Goal: Check status: Check status

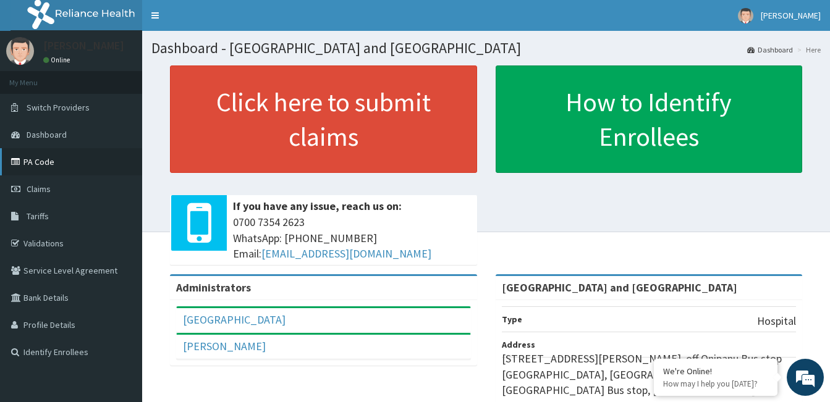
click at [44, 159] on link "PA Code" at bounding box center [71, 161] width 142 height 27
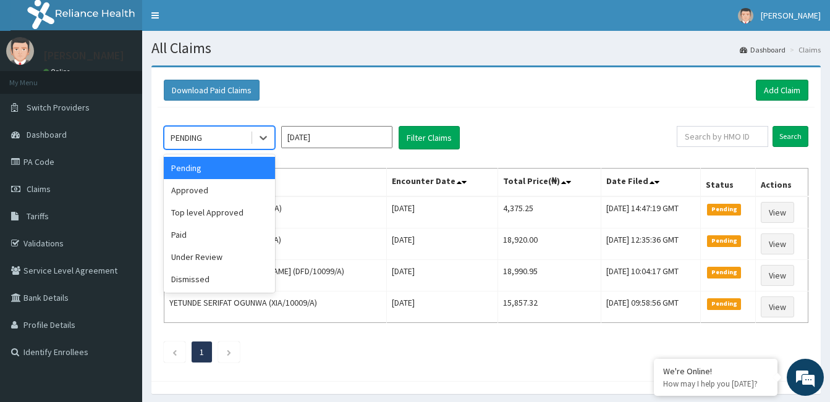
click at [219, 190] on div "Approved" at bounding box center [219, 190] width 111 height 22
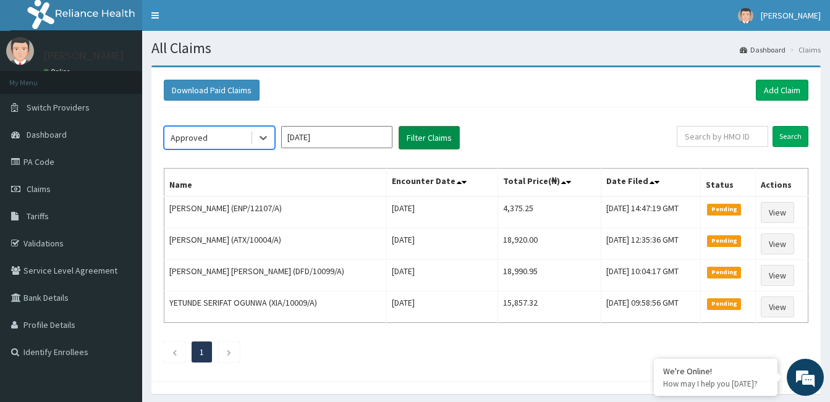
click at [429, 143] on button "Filter Claims" at bounding box center [428, 137] width 61 height 23
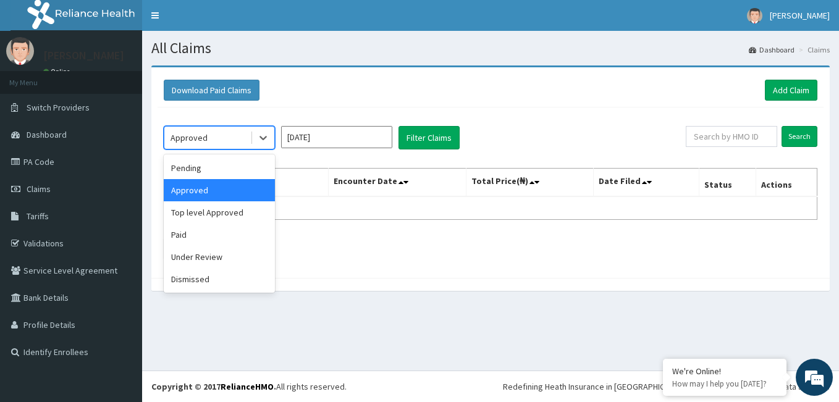
click at [223, 256] on div "Under Review" at bounding box center [219, 257] width 111 height 22
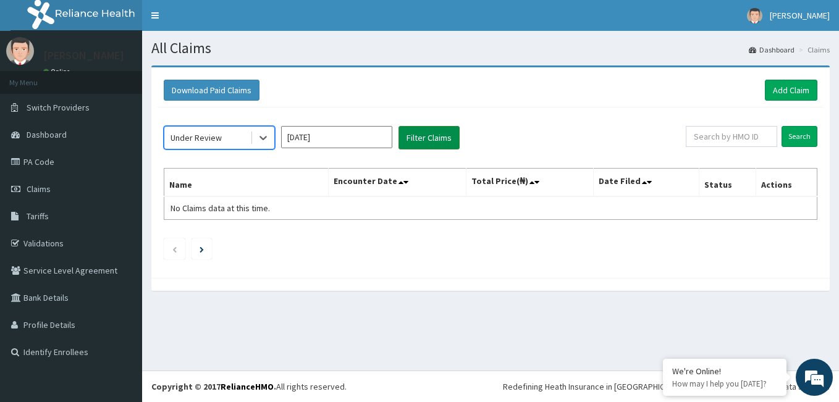
click at [421, 132] on button "Filter Claims" at bounding box center [428, 137] width 61 height 23
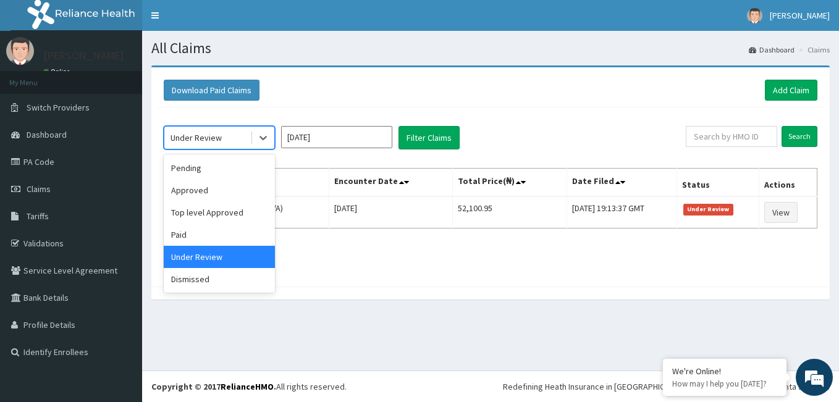
click at [234, 217] on div "Top level Approved" at bounding box center [219, 212] width 111 height 22
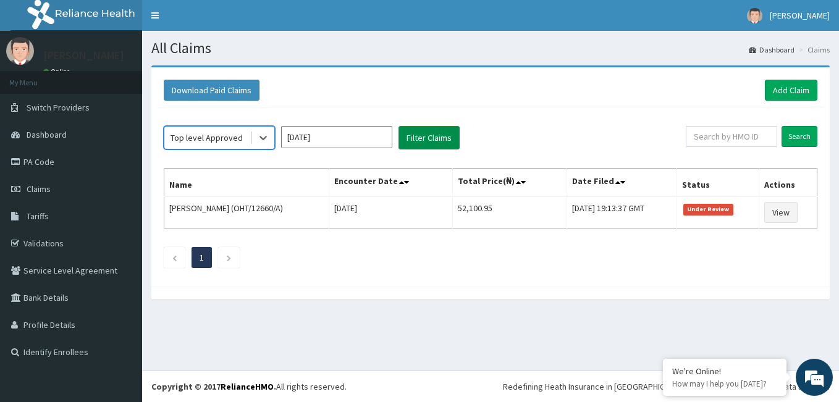
click at [411, 141] on button "Filter Claims" at bounding box center [428, 137] width 61 height 23
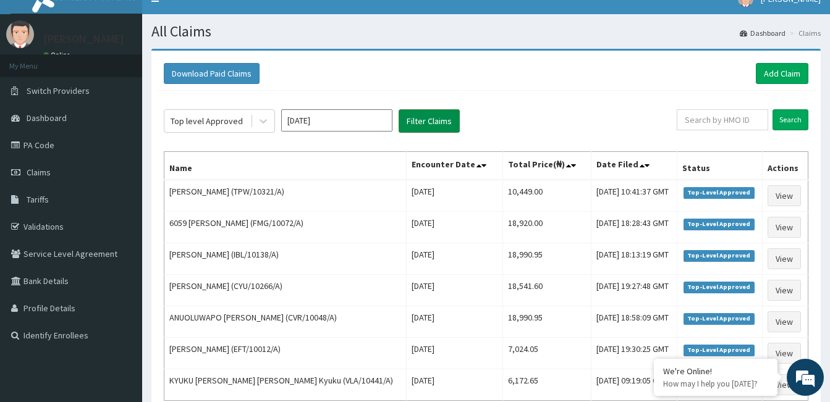
scroll to position [16, 0]
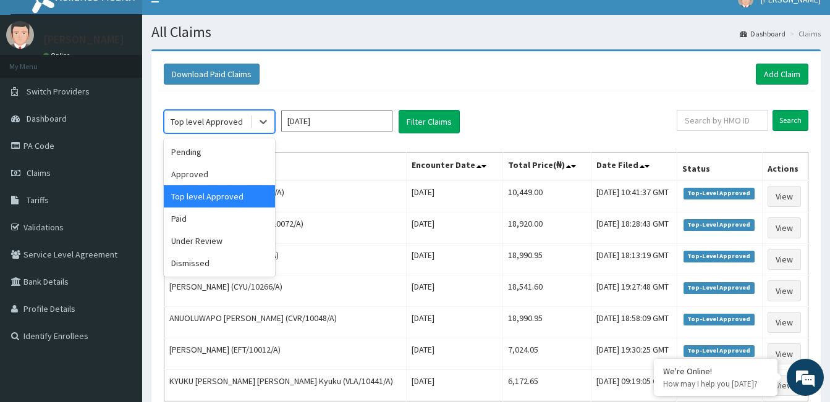
click at [208, 222] on div "Paid" at bounding box center [219, 219] width 111 height 22
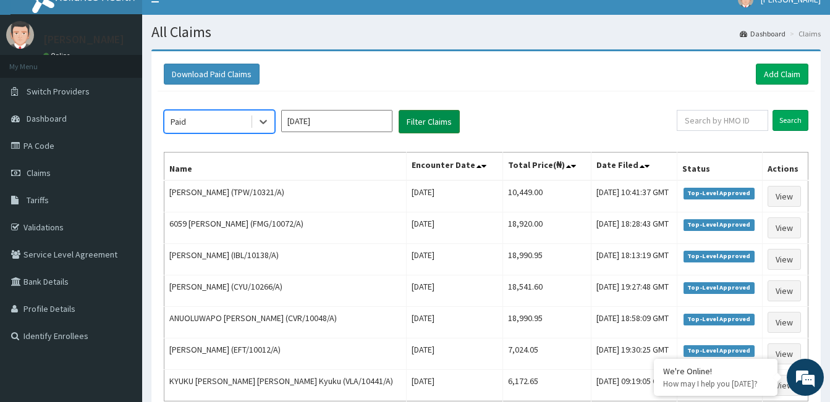
click at [437, 122] on button "Filter Claims" at bounding box center [428, 121] width 61 height 23
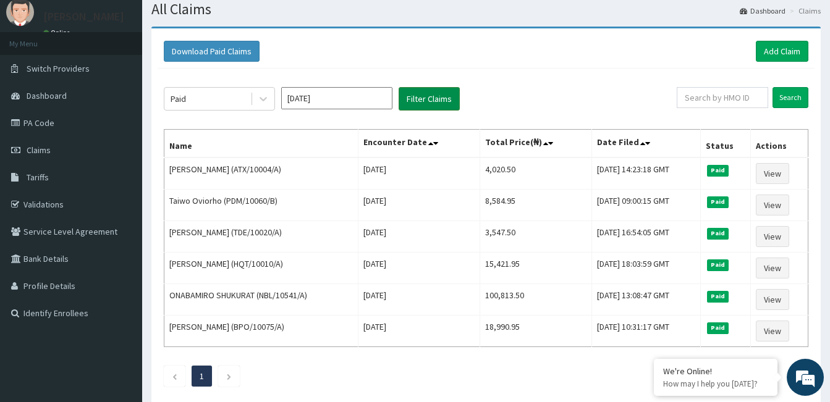
scroll to position [28, 0]
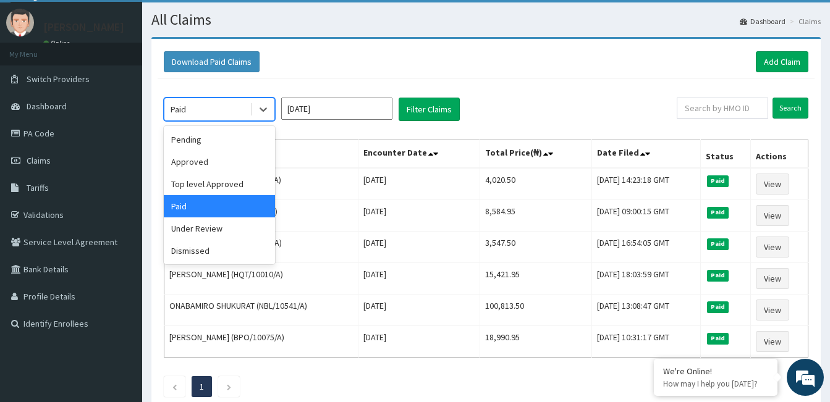
click at [230, 165] on div "Approved" at bounding box center [219, 162] width 111 height 22
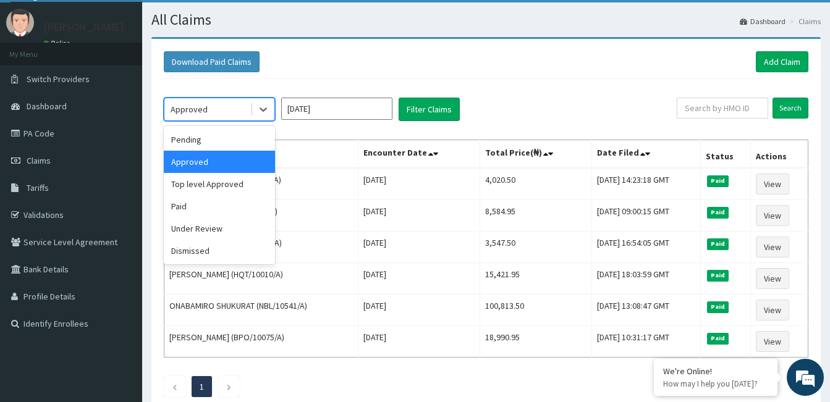
click at [229, 188] on div "Top level Approved" at bounding box center [219, 184] width 111 height 22
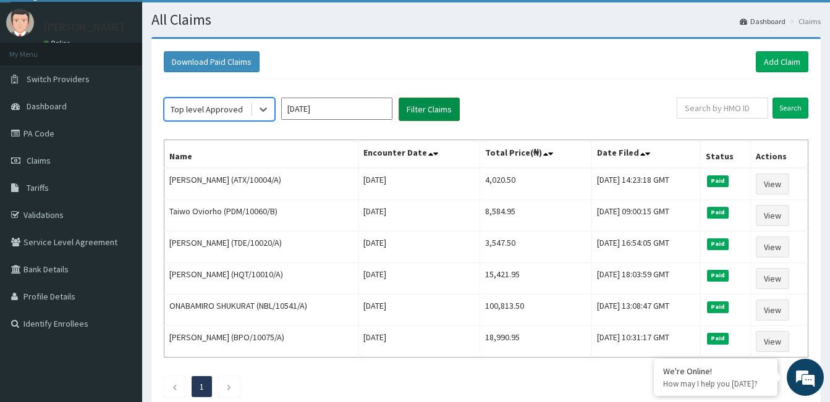
click at [435, 103] on button "Filter Claims" at bounding box center [428, 109] width 61 height 23
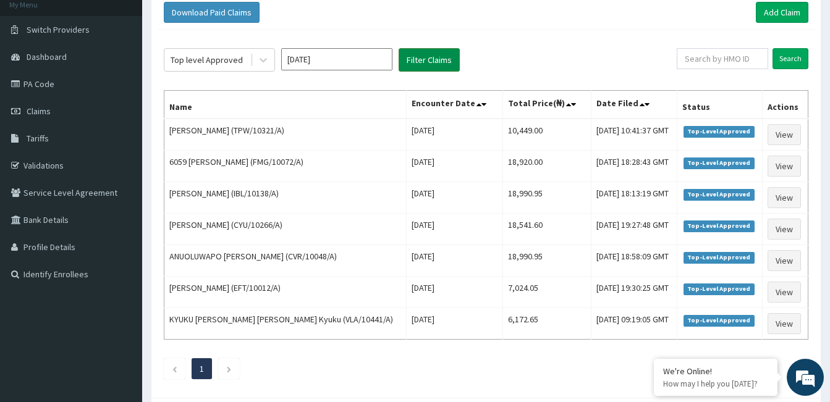
scroll to position [0, 0]
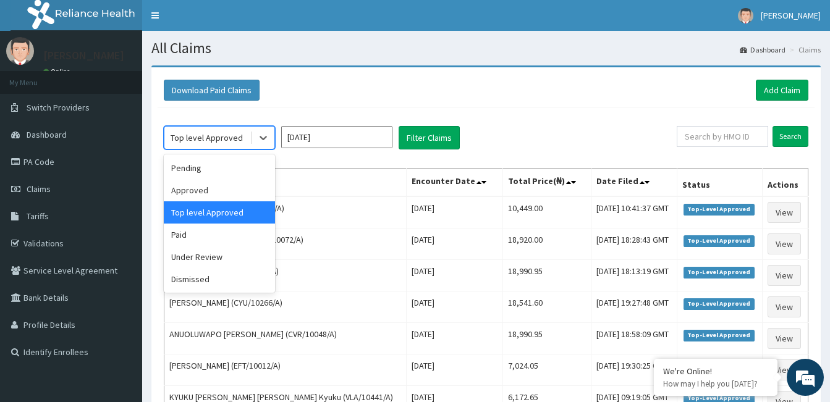
click at [209, 285] on div "Dismissed" at bounding box center [219, 279] width 111 height 22
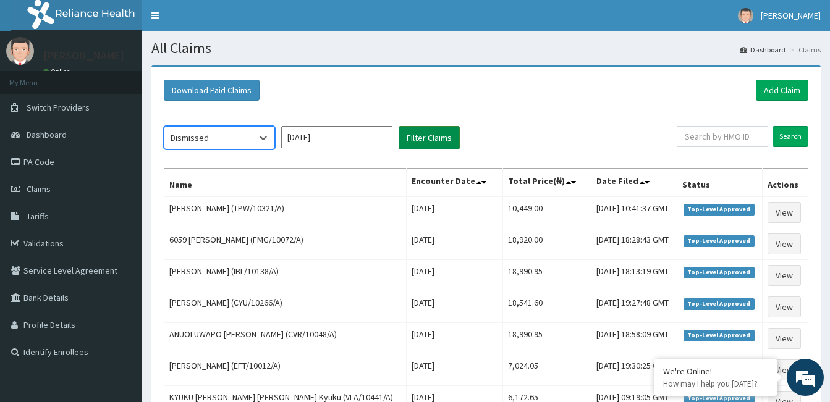
click at [420, 137] on button "Filter Claims" at bounding box center [428, 137] width 61 height 23
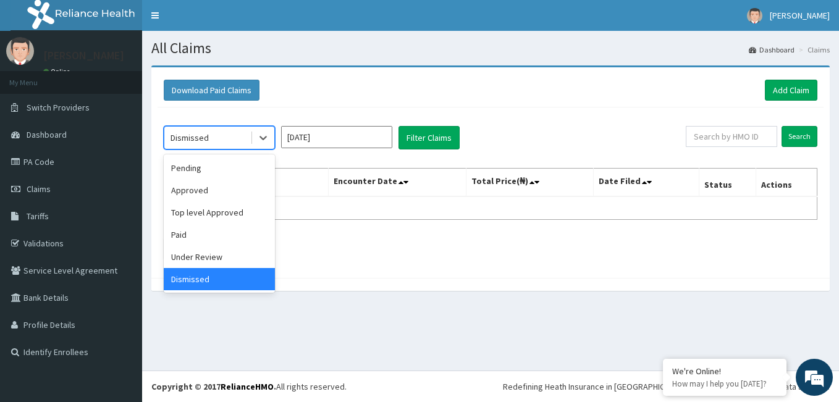
click at [224, 194] on div "Approved" at bounding box center [219, 190] width 111 height 22
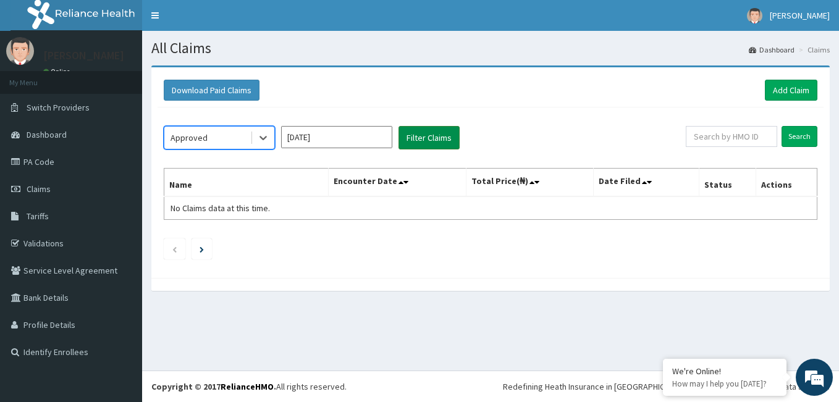
click at [415, 132] on button "Filter Claims" at bounding box center [428, 137] width 61 height 23
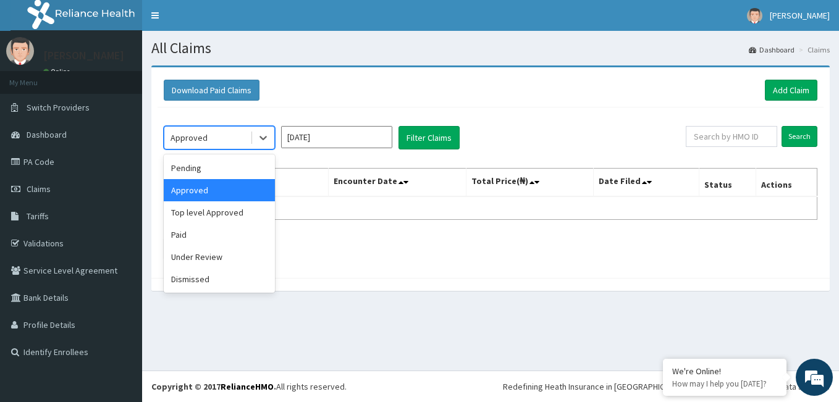
click at [242, 169] on div "Pending" at bounding box center [219, 168] width 111 height 22
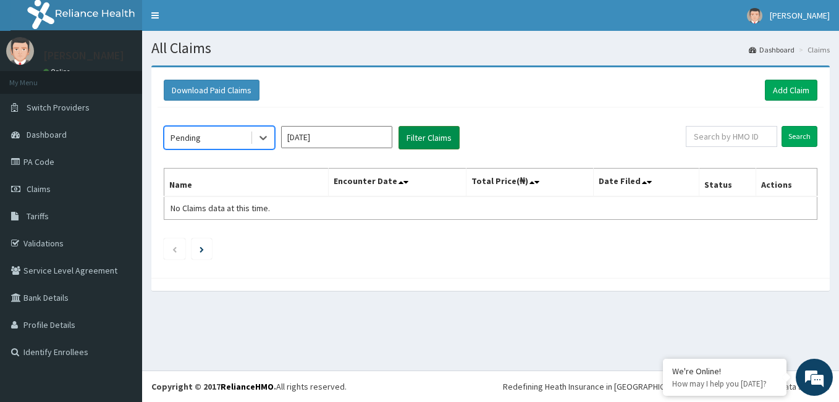
click at [424, 131] on button "Filter Claims" at bounding box center [428, 137] width 61 height 23
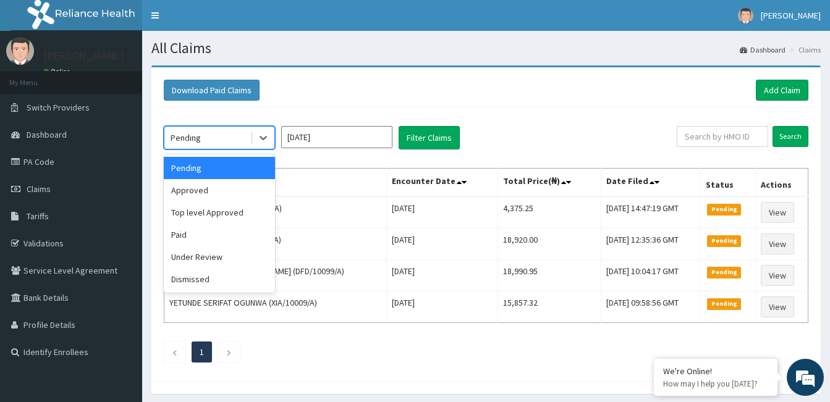
click at [324, 126] on input "[DATE]" at bounding box center [336, 137] width 111 height 22
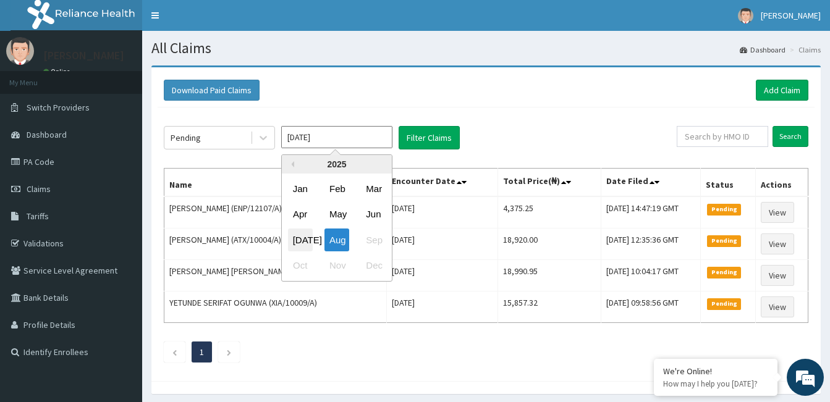
click at [303, 238] on div "[DATE]" at bounding box center [300, 240] width 25 height 23
type input "[DATE]"
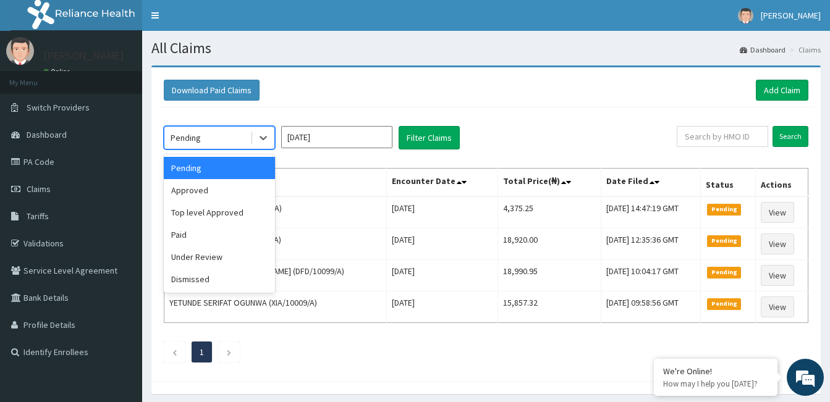
click at [231, 192] on div "Approved" at bounding box center [219, 190] width 111 height 22
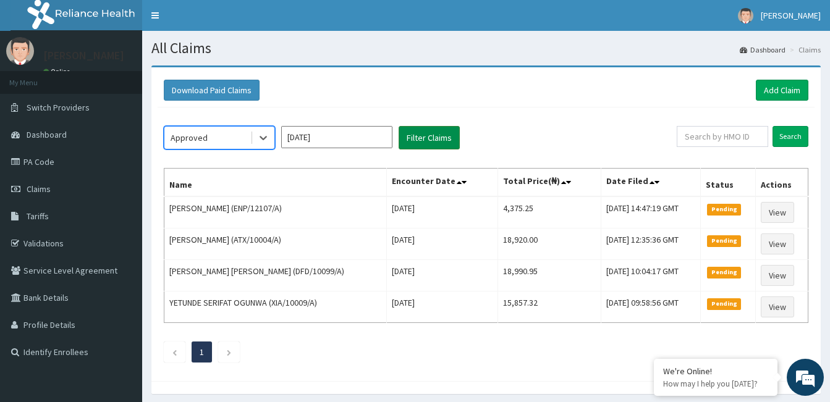
click at [434, 140] on button "Filter Claims" at bounding box center [428, 137] width 61 height 23
